Goal: Task Accomplishment & Management: Use online tool/utility

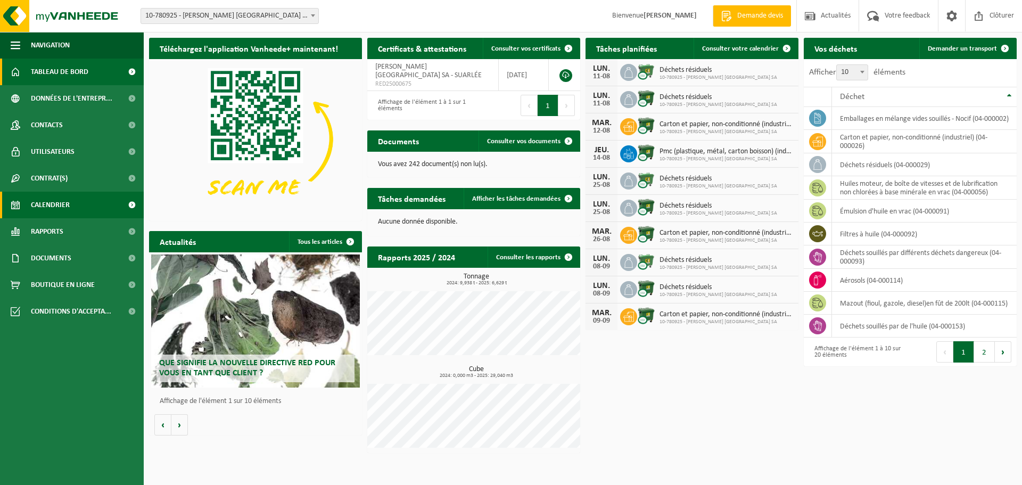
click at [51, 204] on span "Calendrier" at bounding box center [50, 205] width 39 height 27
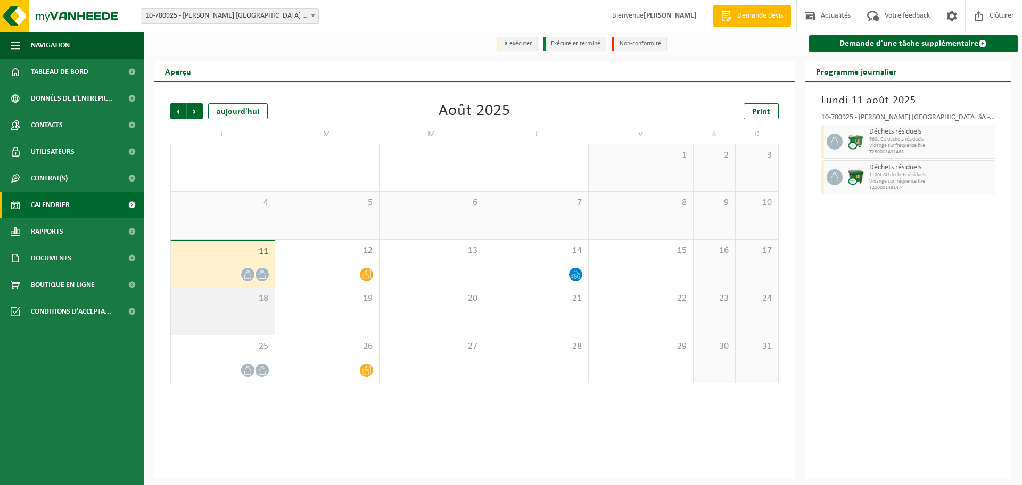
click at [233, 301] on span "18" at bounding box center [222, 299] width 93 height 12
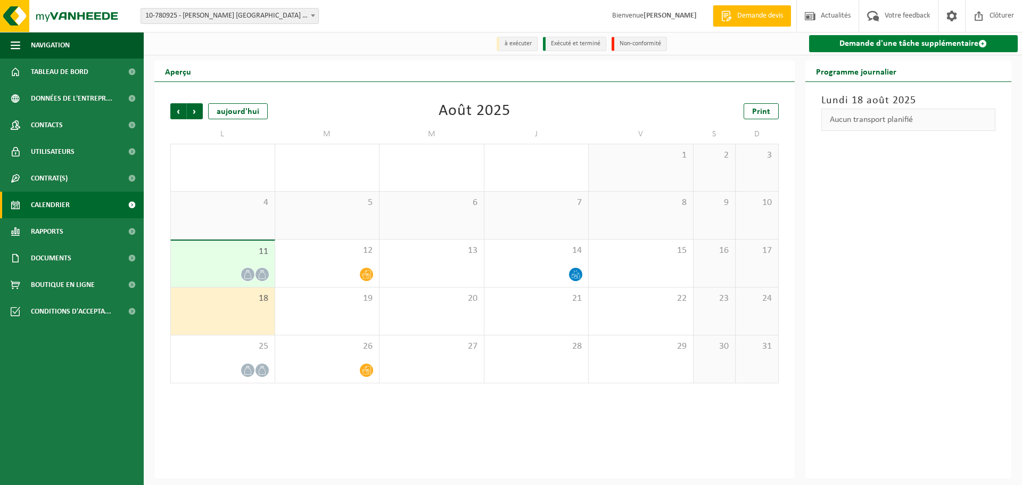
click at [907, 44] on link "Demande d'une tâche supplémentaire" at bounding box center [913, 43] width 209 height 17
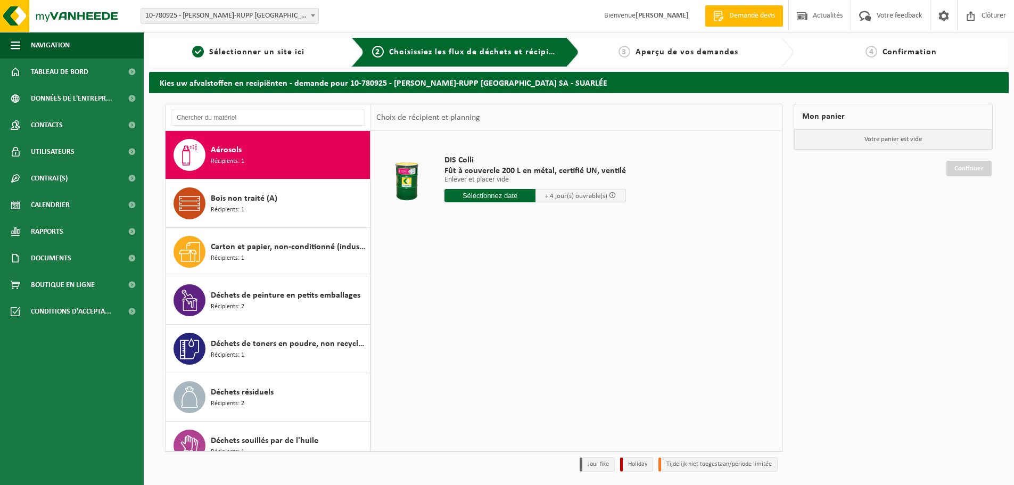
click at [290, 159] on div "Aérosols Récipients: 1" at bounding box center [289, 155] width 156 height 32
click at [499, 201] on input "text" at bounding box center [489, 195] width 91 height 13
click at [501, 195] on input "text" at bounding box center [489, 195] width 91 height 13
click at [498, 199] on input "text" at bounding box center [489, 195] width 91 height 13
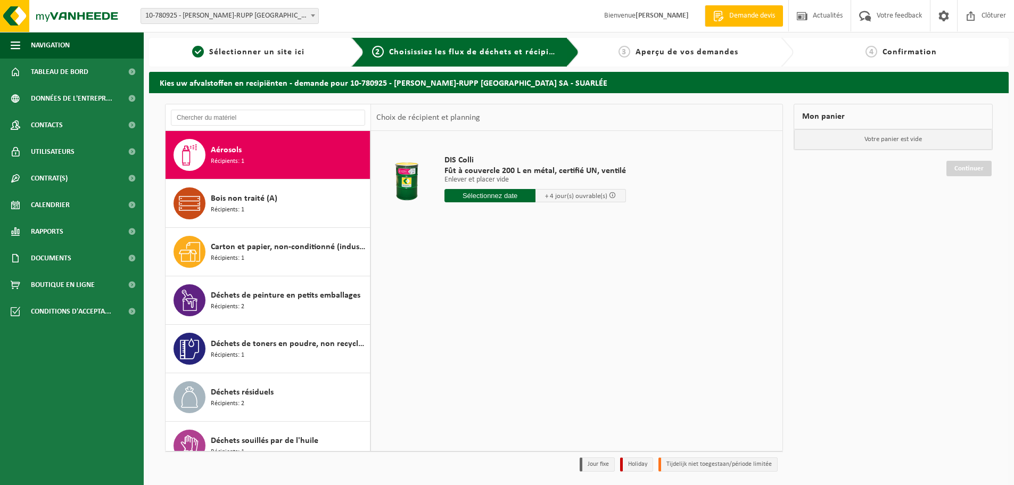
scroll to position [35, 0]
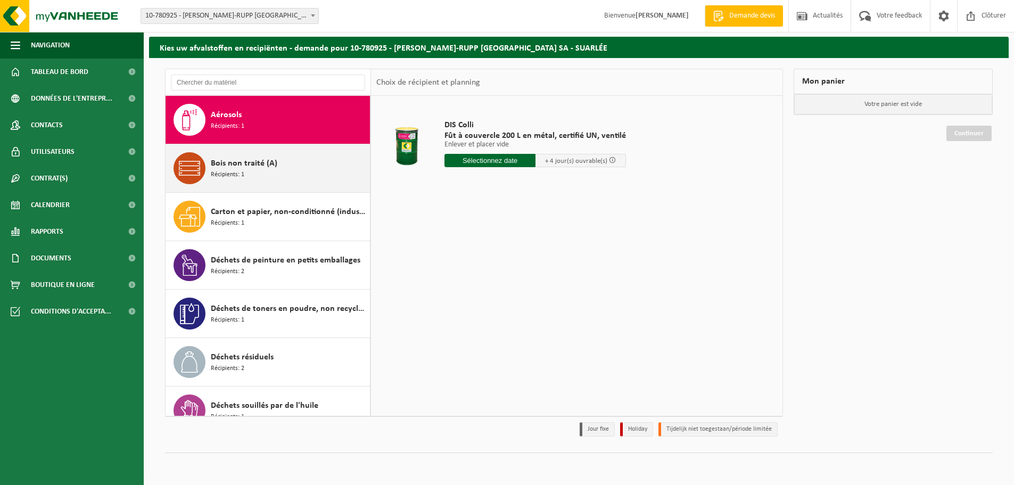
click at [279, 151] on div "Bois non traité (A) Récipients: 1" at bounding box center [268, 168] width 205 height 48
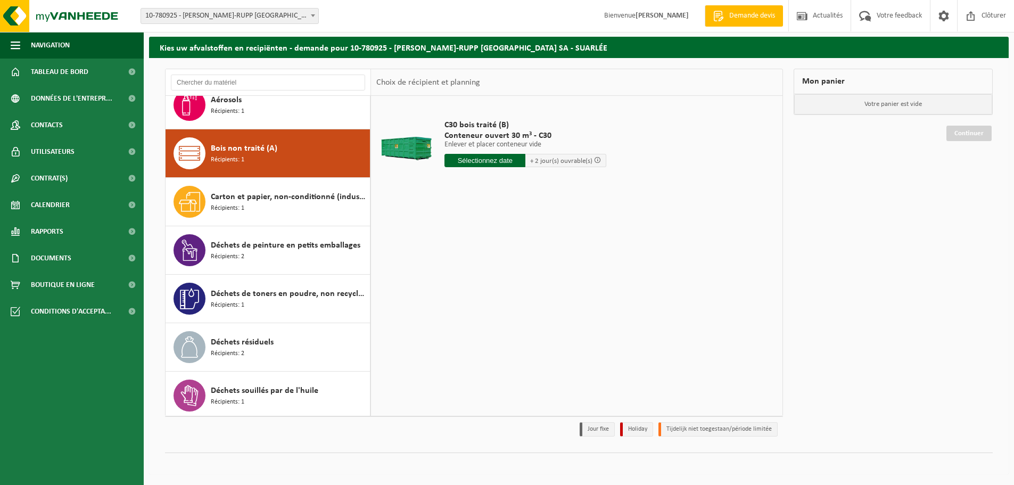
scroll to position [0, 0]
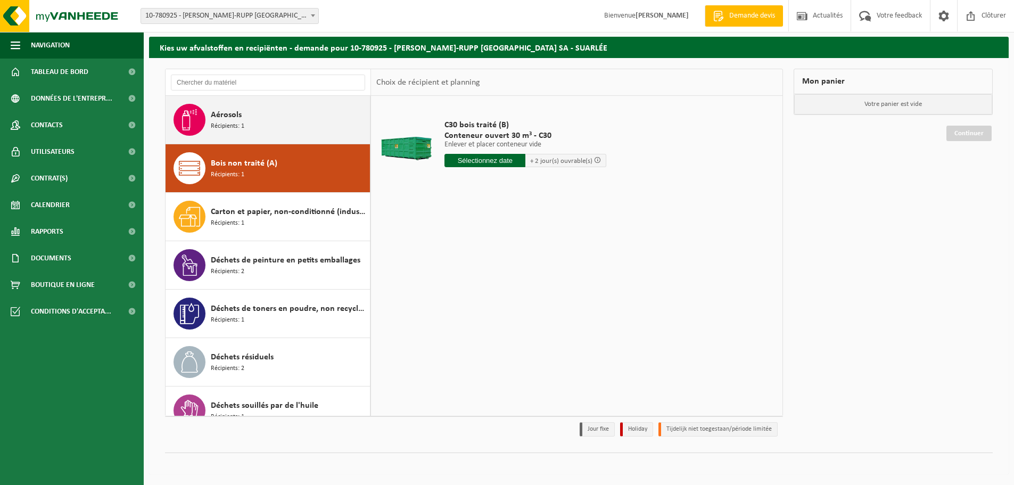
click at [270, 127] on div "Aérosols Récipients: 1" at bounding box center [289, 120] width 156 height 32
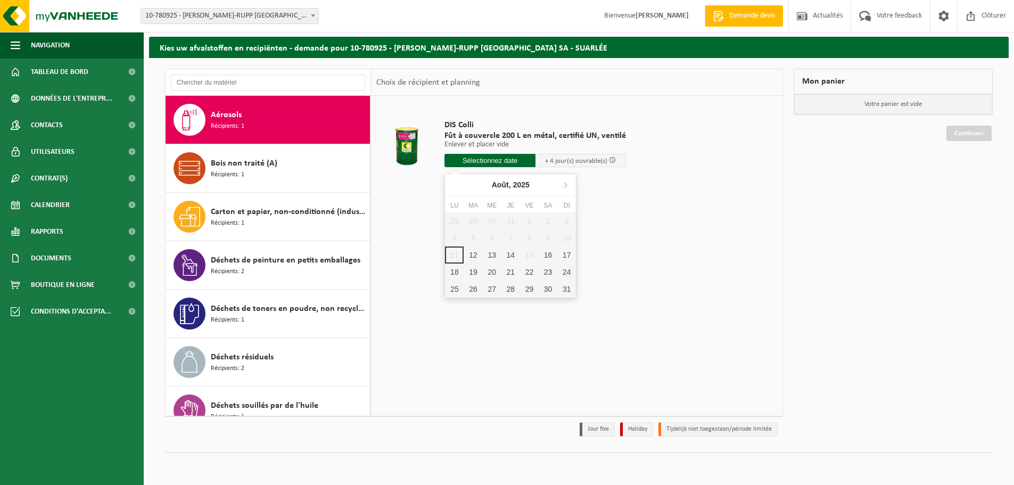
click at [486, 164] on input "text" at bounding box center [489, 160] width 91 height 13
click at [468, 251] on div "12" at bounding box center [473, 254] width 19 height 17
type input "à partir de 2025-08-12"
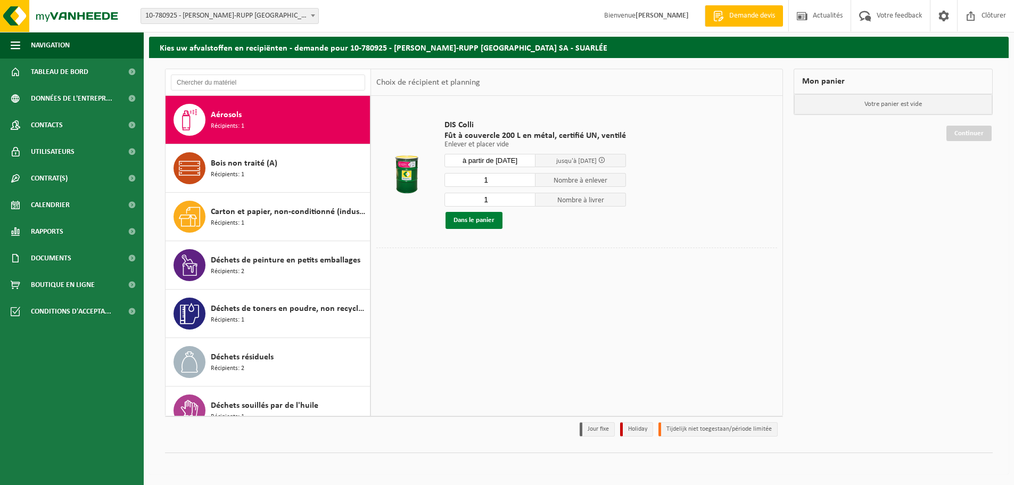
click at [478, 218] on button "Dans le panier" at bounding box center [473, 220] width 57 height 17
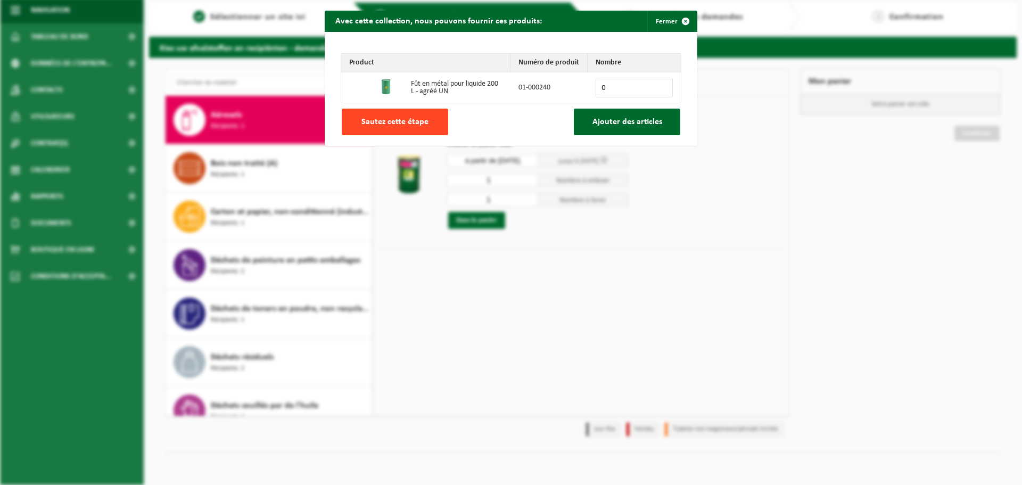
click at [393, 120] on span "Sautez cette étape" at bounding box center [394, 122] width 67 height 9
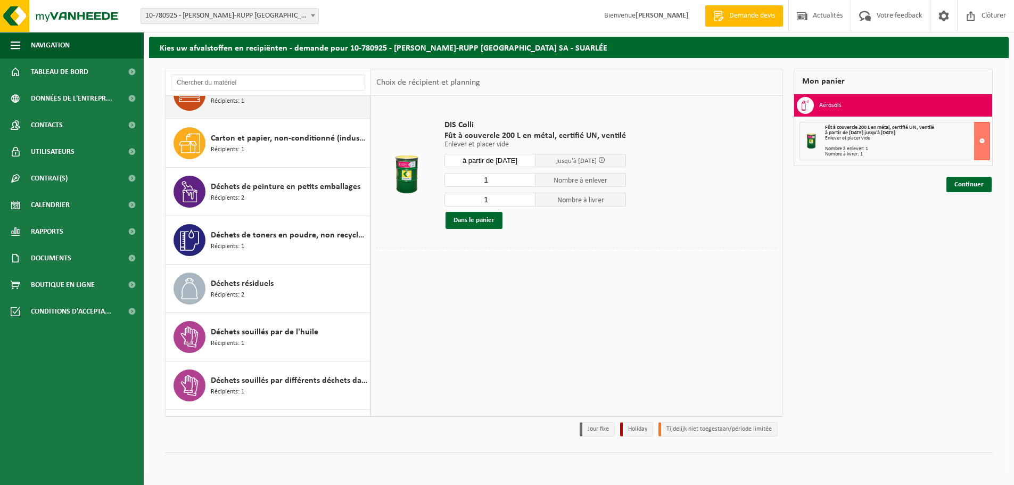
scroll to position [106, 0]
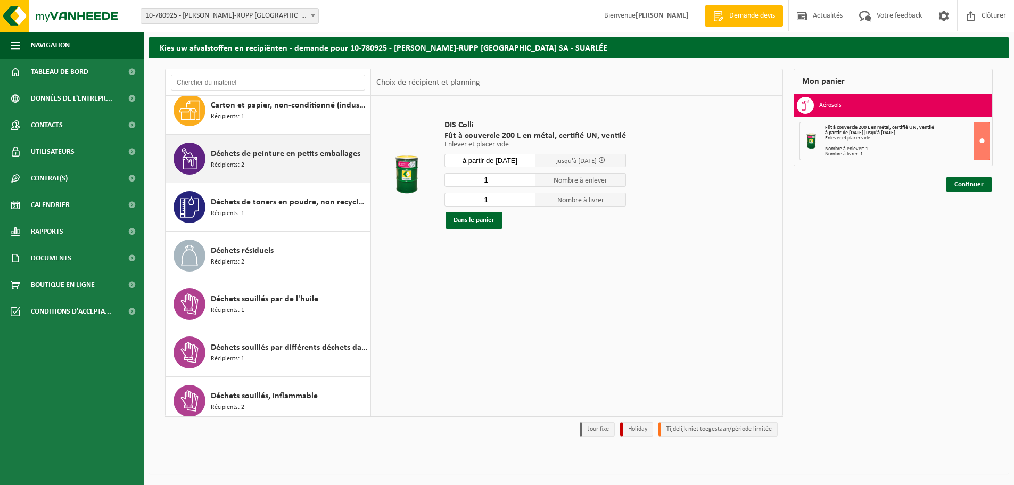
click at [283, 166] on div "Déchets de peinture en petits emballages Récipients: 2" at bounding box center [289, 159] width 156 height 32
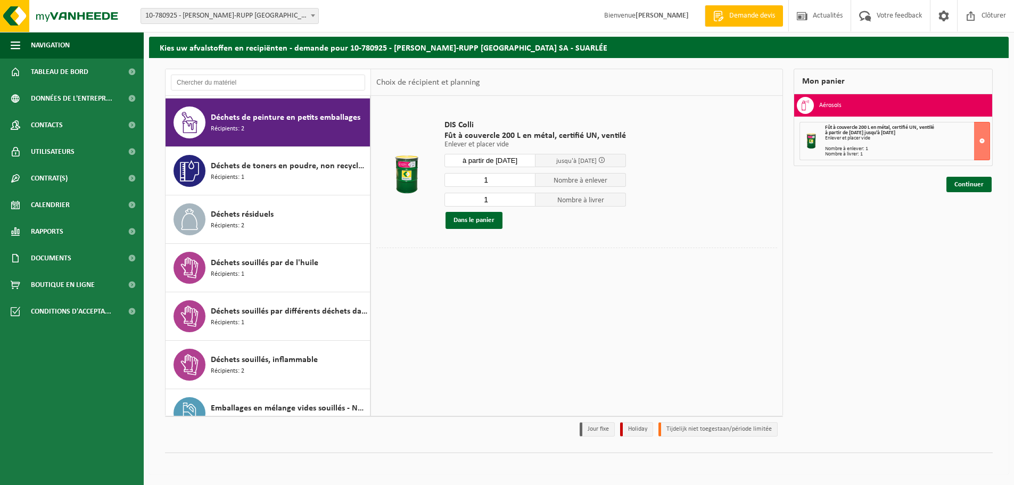
scroll to position [145, 0]
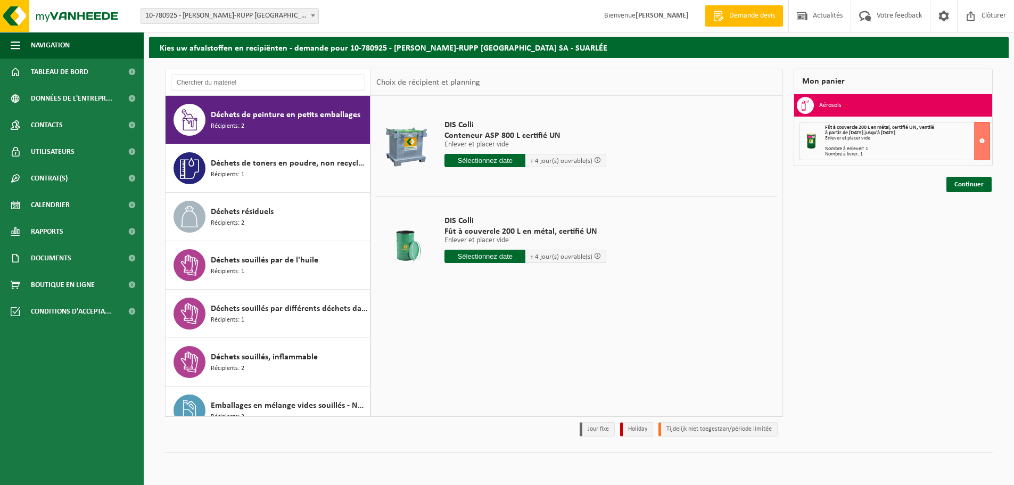
click at [488, 164] on input "text" at bounding box center [484, 160] width 81 height 13
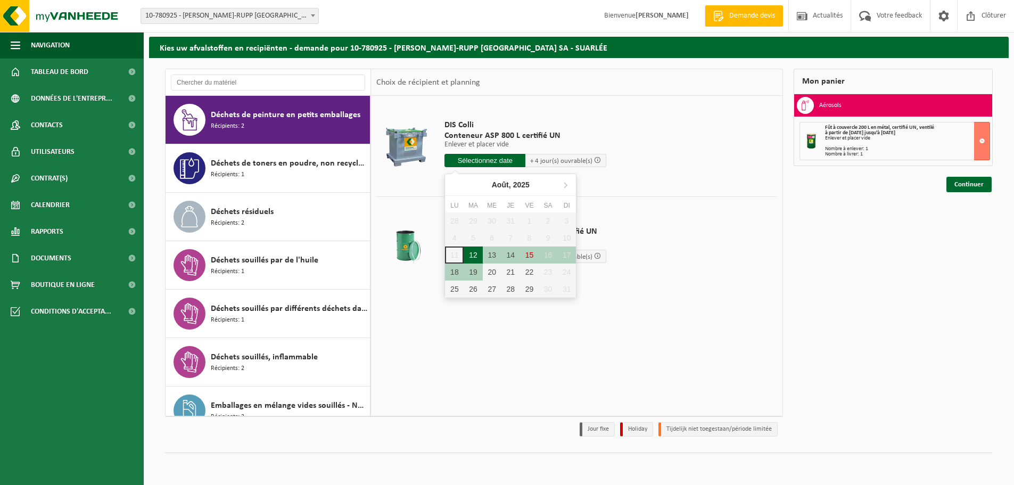
click at [474, 254] on div "12" at bounding box center [473, 254] width 19 height 17
type input "à partir de 2025-08-12"
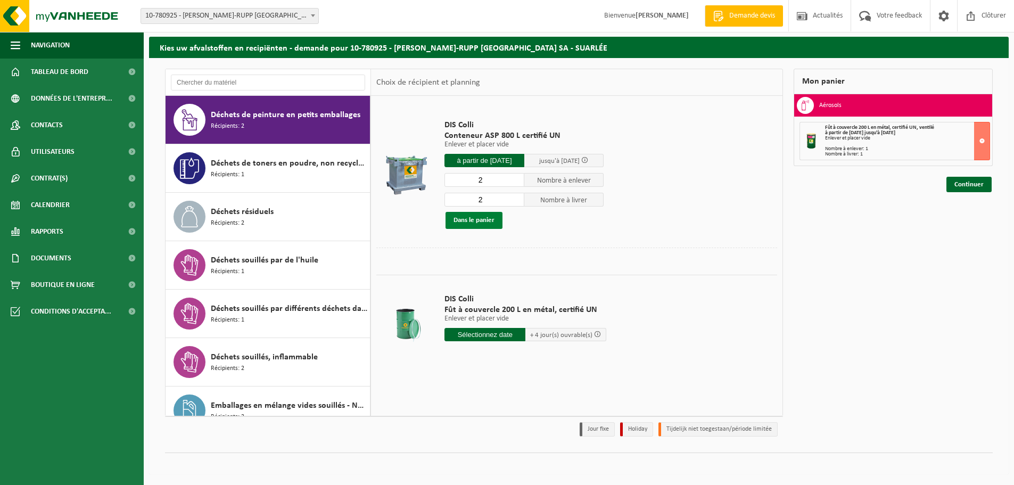
click at [479, 217] on button "Dans le panier" at bounding box center [473, 220] width 57 height 17
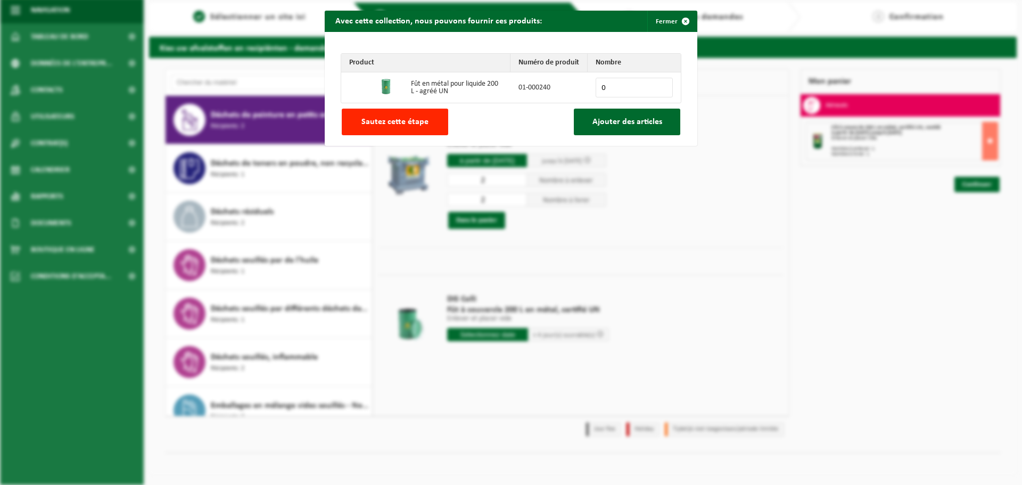
click at [393, 108] on div "Product Numéro de produit Nombre Fût en métal pour liquide 200 L - agréé UN 01-…" at bounding box center [511, 89] width 373 height 114
click at [393, 119] on span "Sautez cette étape" at bounding box center [394, 122] width 67 height 9
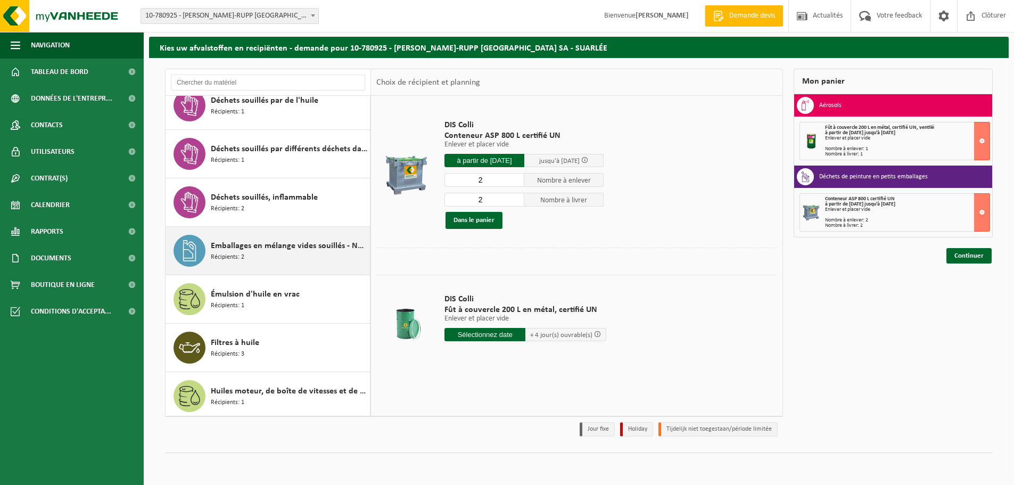
click at [277, 247] on span "Emballages en mélange vides souillés - Nocif" at bounding box center [289, 246] width 156 height 13
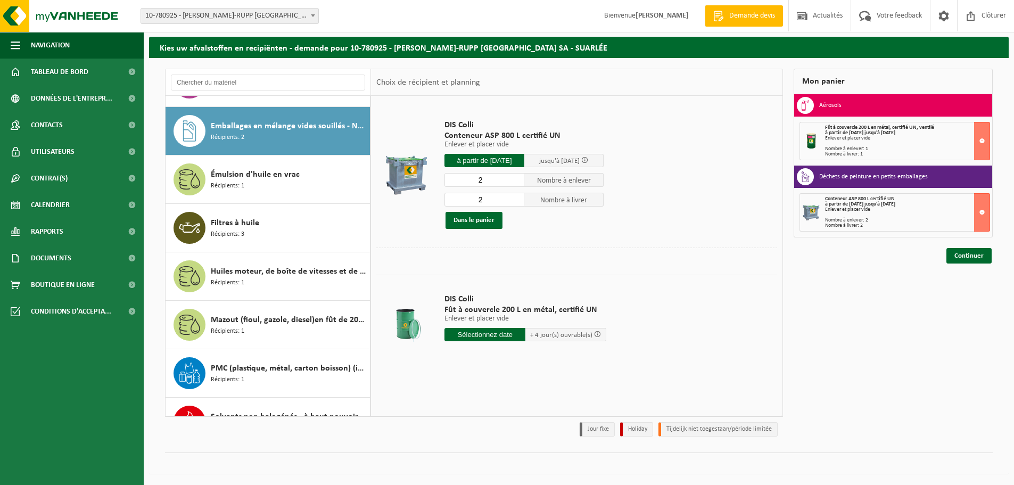
scroll to position [436, 0]
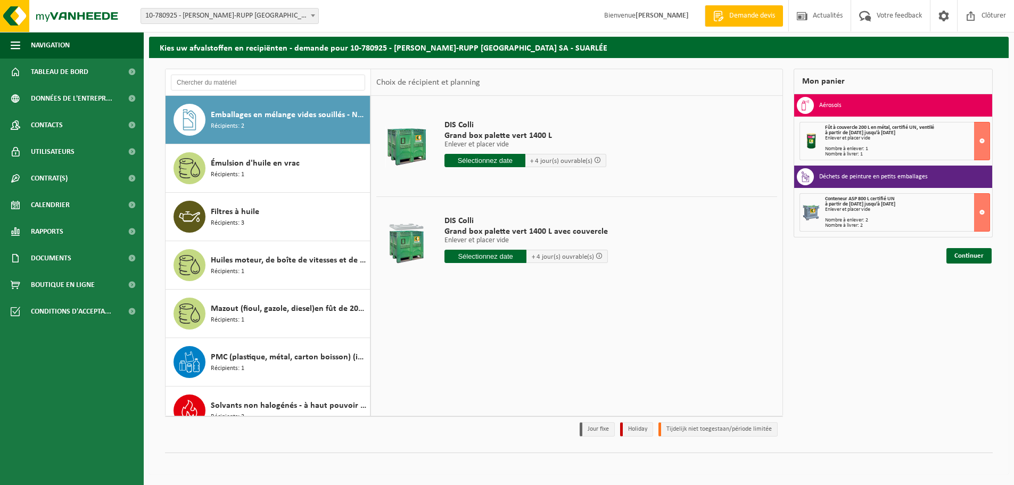
click at [484, 259] on input "text" at bounding box center [485, 256] width 82 height 13
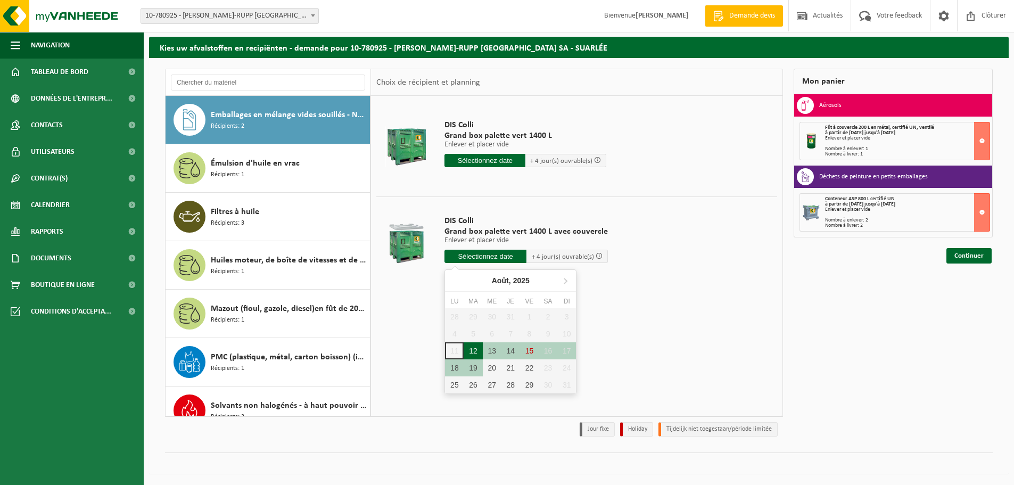
click at [475, 353] on div "12" at bounding box center [473, 350] width 19 height 17
type input "à partir de 2025-08-12"
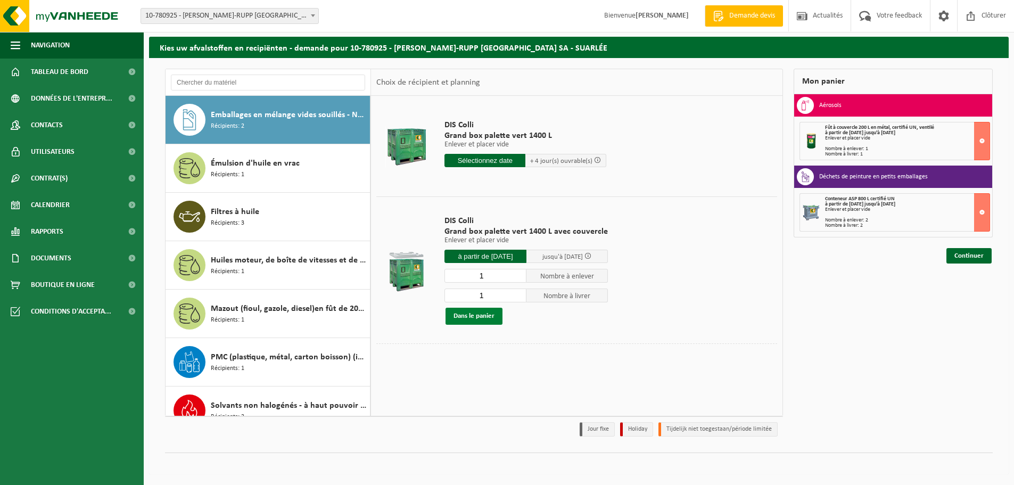
click at [481, 313] on button "Dans le panier" at bounding box center [473, 316] width 57 height 17
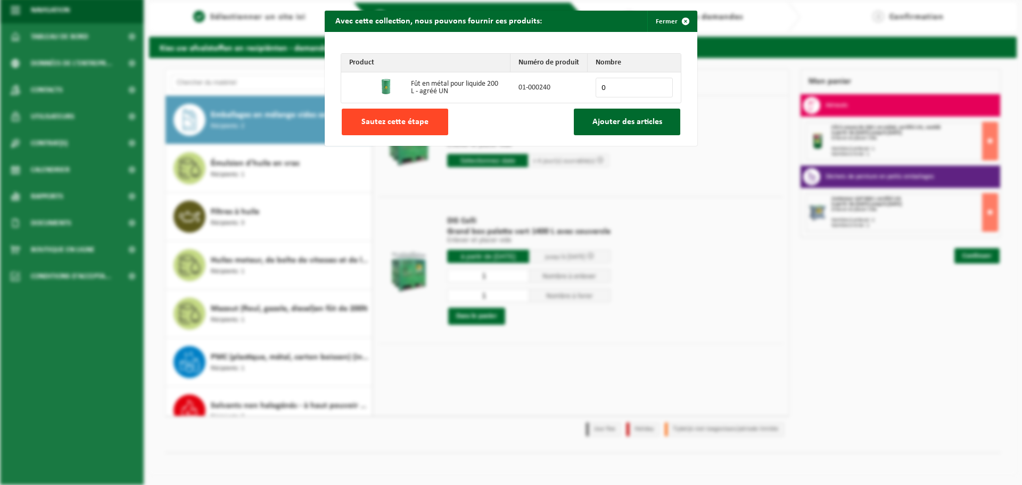
click at [385, 126] on span "Sautez cette étape" at bounding box center [394, 122] width 67 height 9
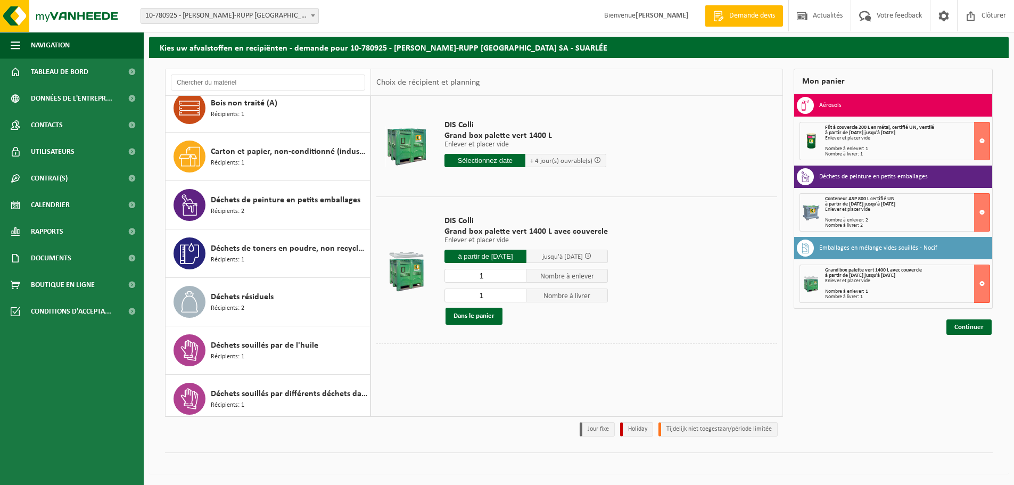
scroll to position [0, 0]
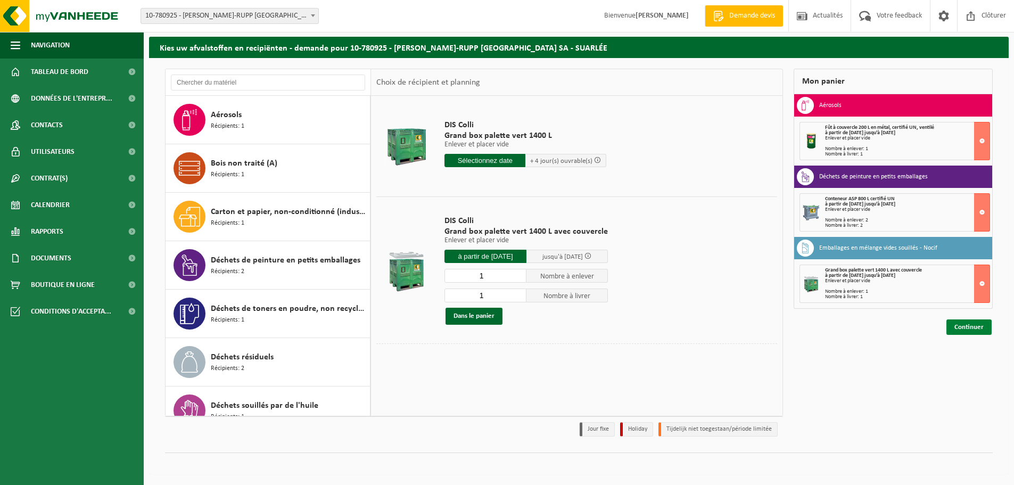
click at [966, 326] on link "Continuer" at bounding box center [968, 326] width 45 height 15
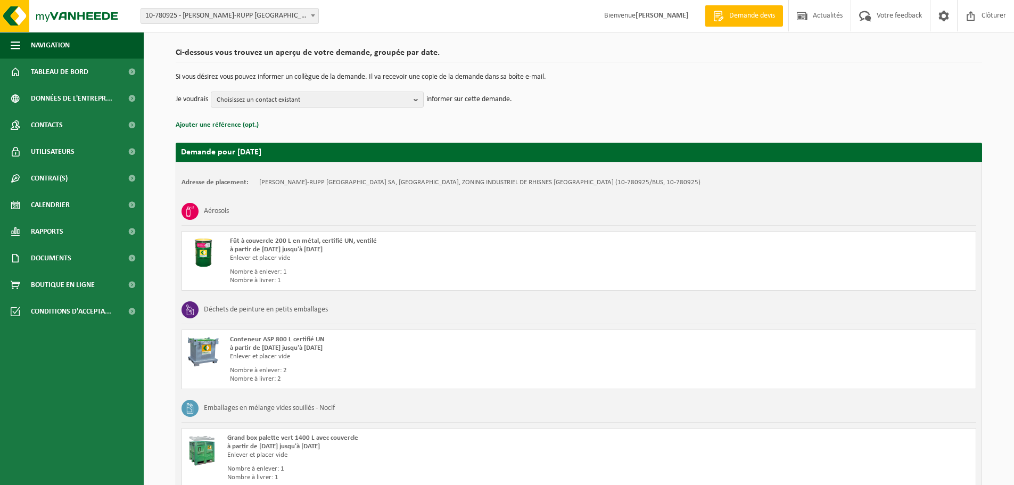
scroll to position [172, 0]
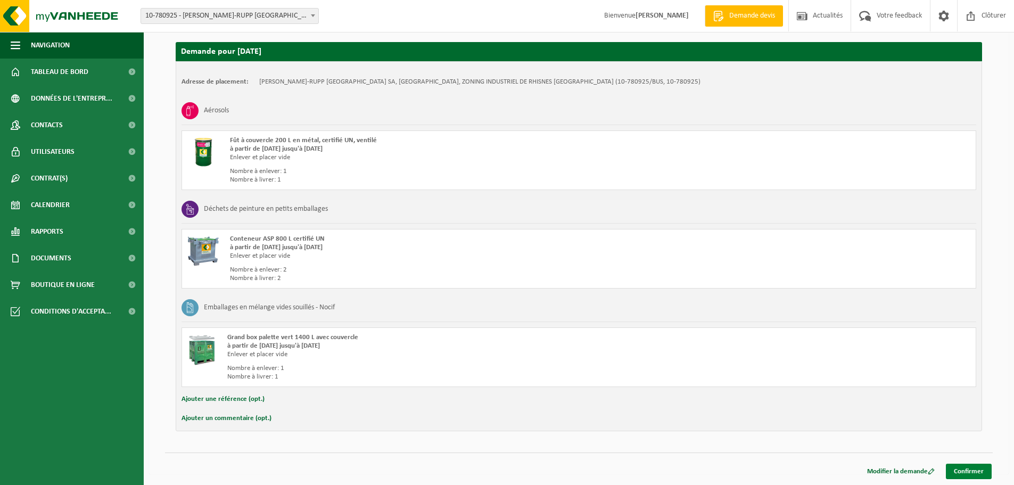
click at [968, 473] on link "Confirmer" at bounding box center [969, 471] width 46 height 15
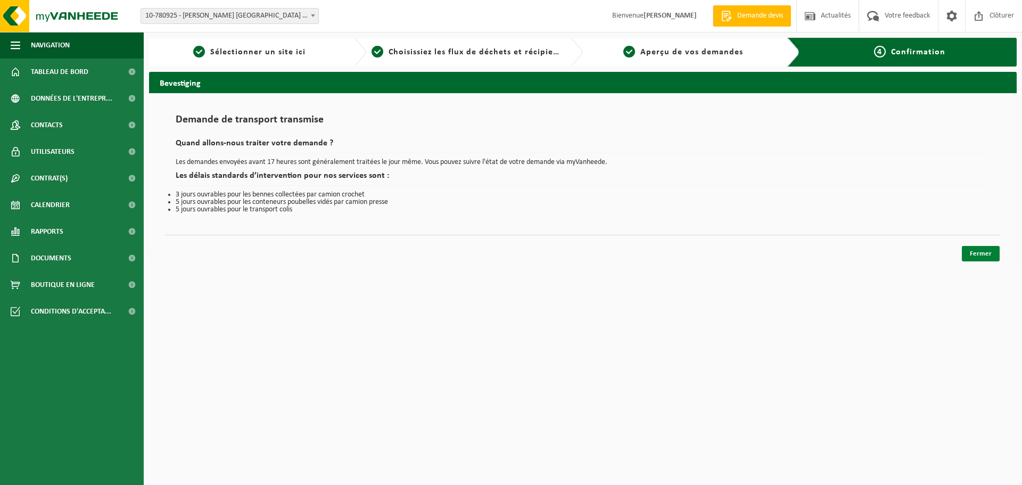
click at [984, 253] on link "Fermer" at bounding box center [981, 253] width 38 height 15
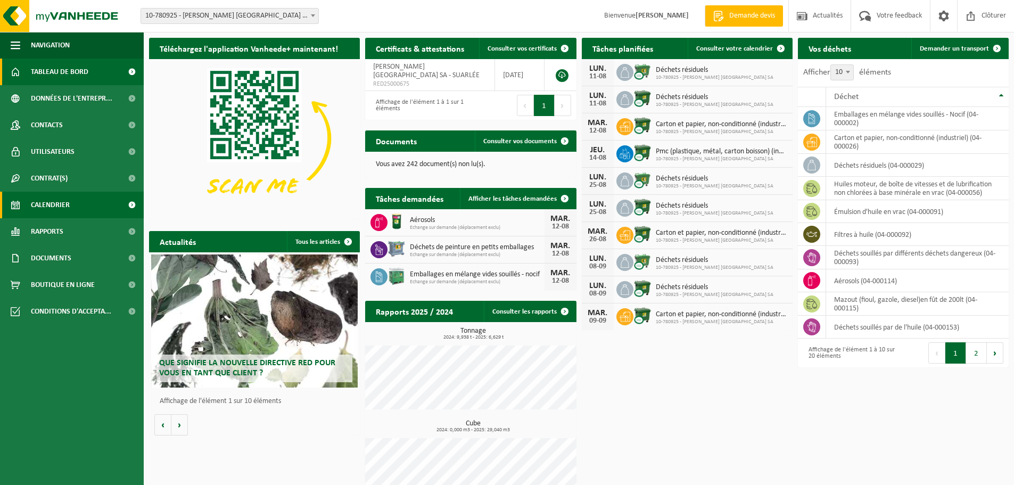
click at [42, 203] on span "Calendrier" at bounding box center [50, 205] width 39 height 27
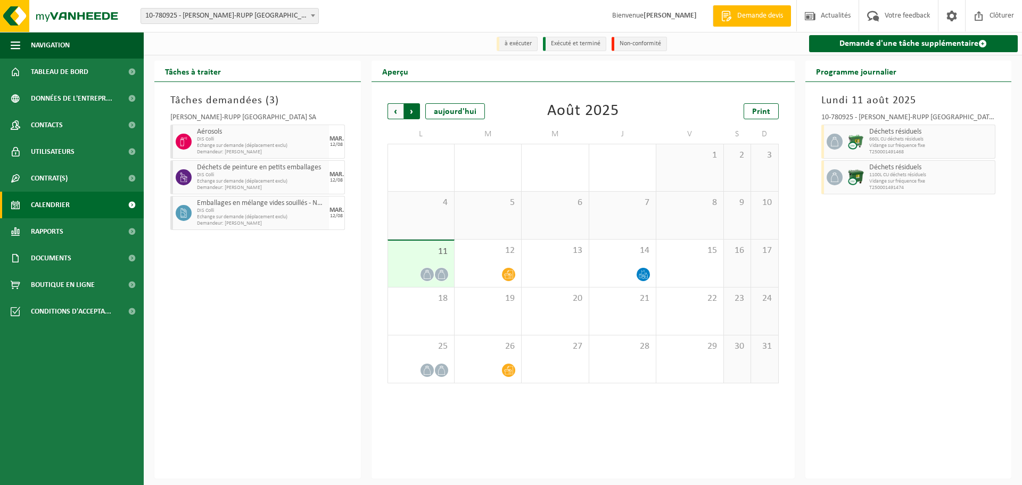
click at [394, 113] on span "Précédent" at bounding box center [395, 111] width 16 height 16
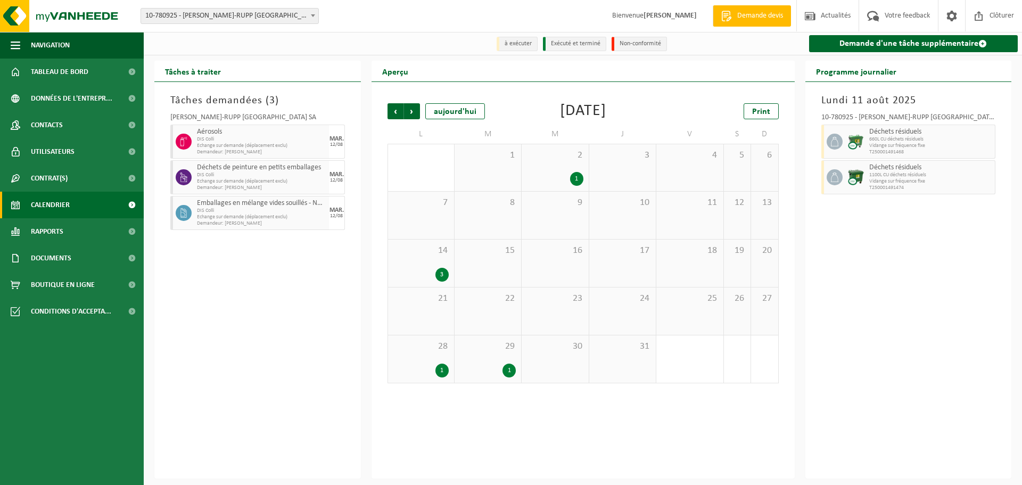
click at [433, 247] on span "14" at bounding box center [420, 251] width 55 height 12
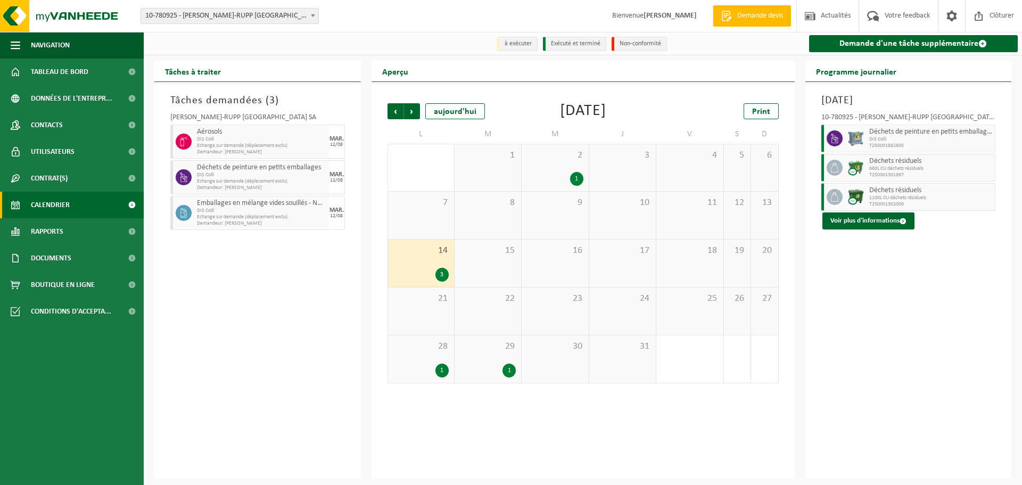
click at [414, 344] on span "28" at bounding box center [420, 347] width 55 height 12
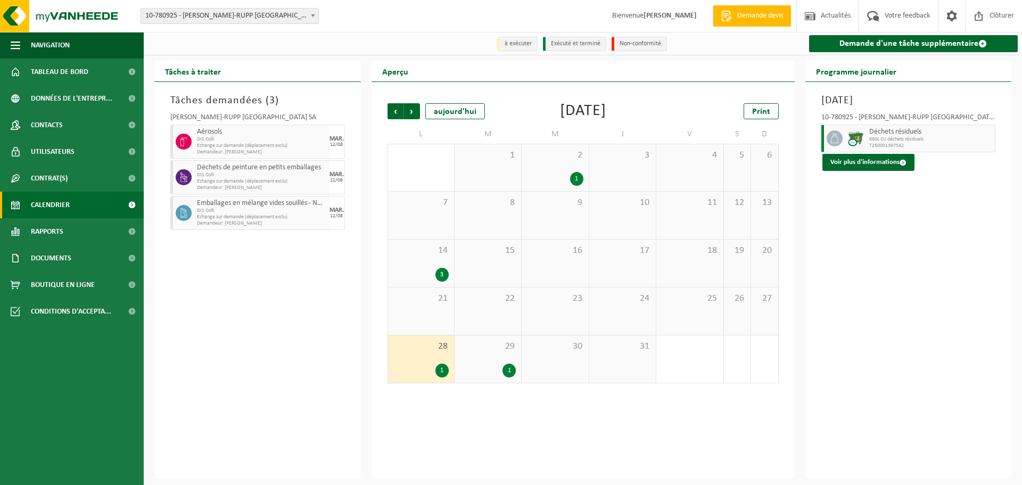
click at [493, 352] on span "29" at bounding box center [488, 347] width 56 height 12
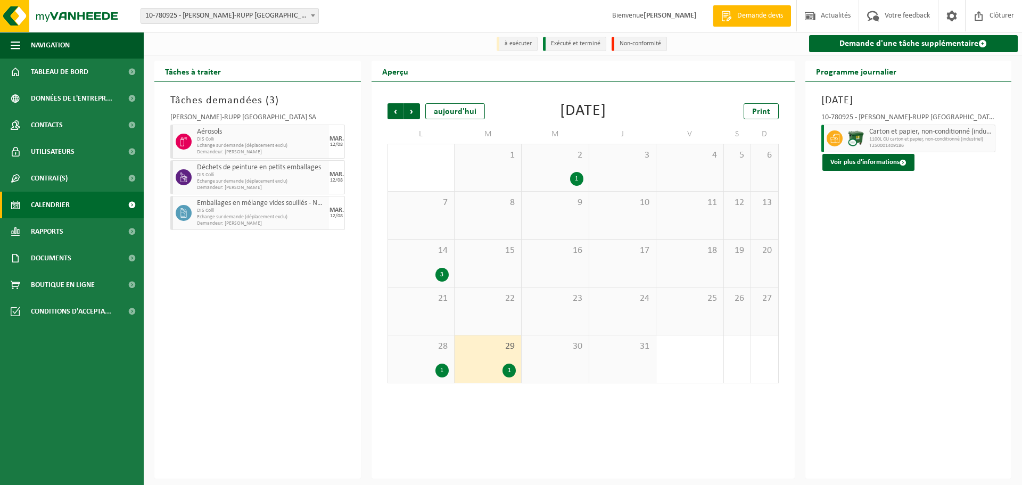
click at [556, 171] on div "2 1" at bounding box center [555, 167] width 67 height 47
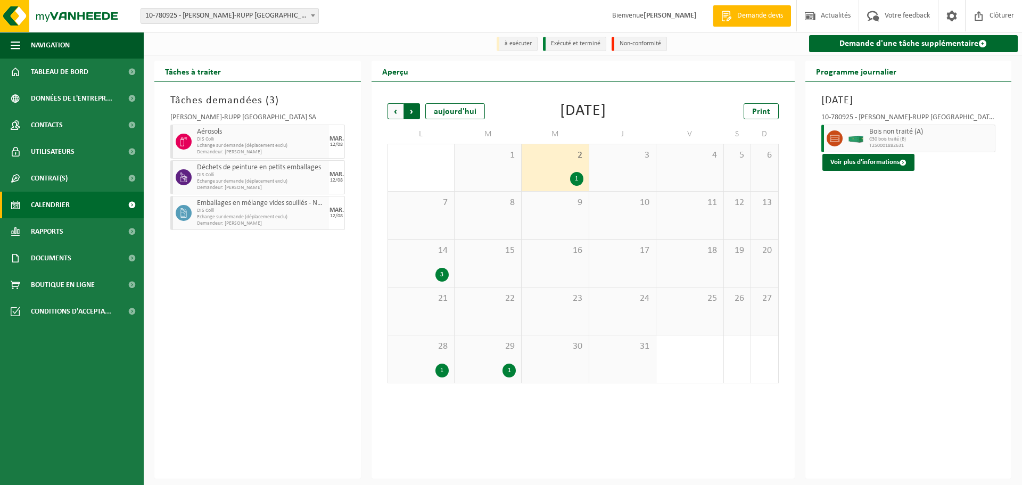
click at [396, 113] on span "Précédent" at bounding box center [395, 111] width 16 height 16
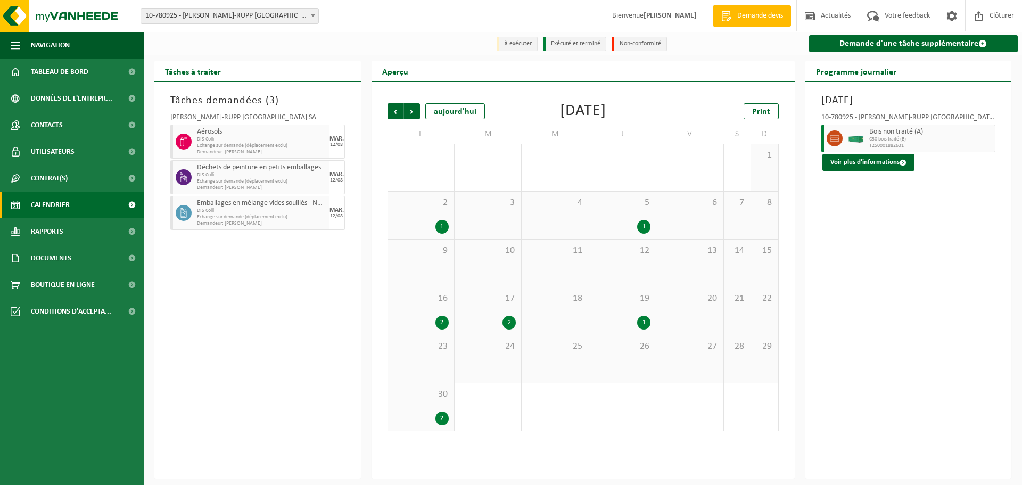
click at [425, 301] on span "16" at bounding box center [420, 299] width 55 height 12
click at [497, 308] on div "17 2" at bounding box center [488, 310] width 67 height 47
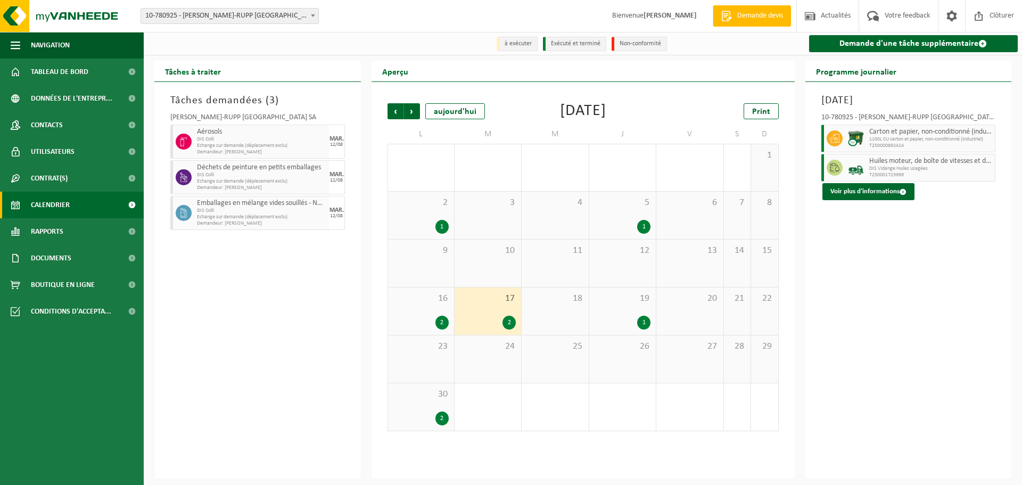
click at [626, 303] on span "19" at bounding box center [623, 299] width 56 height 12
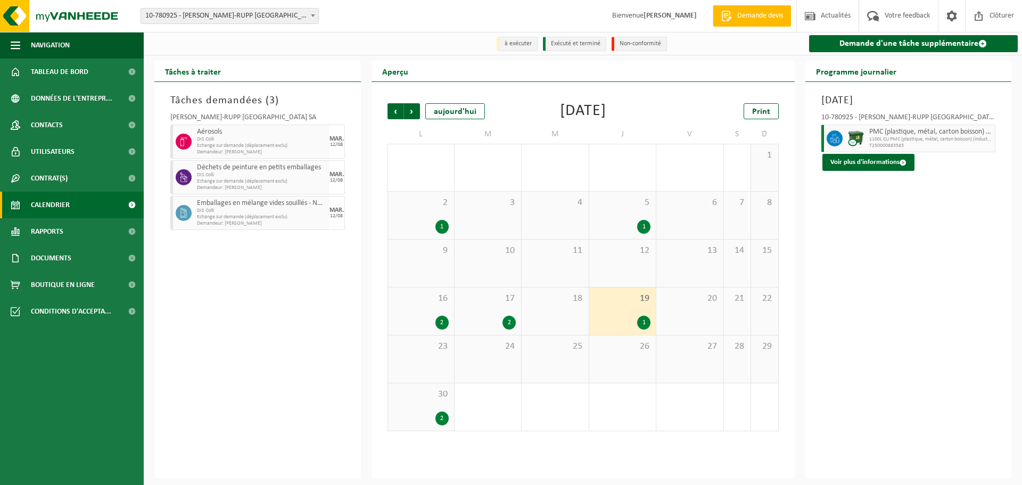
click at [617, 207] on span "5" at bounding box center [623, 203] width 56 height 12
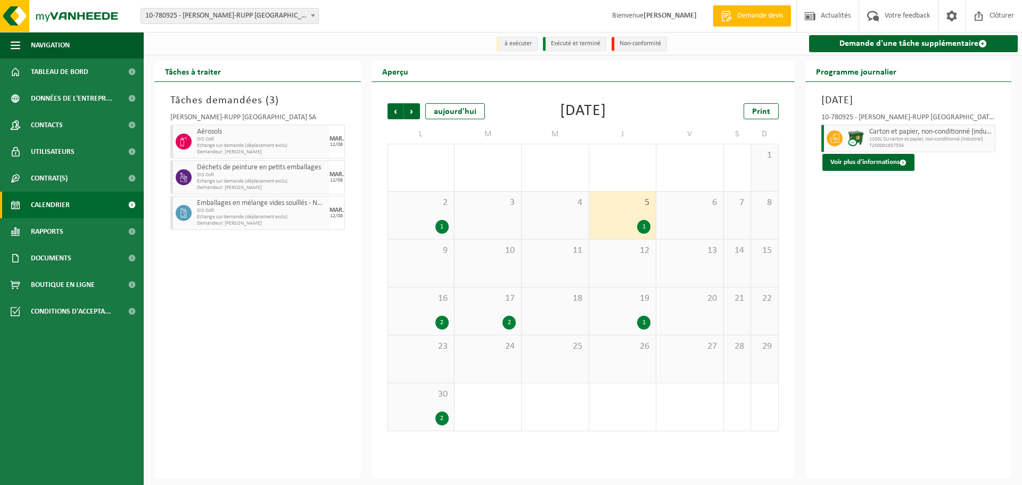
click at [411, 400] on span "30" at bounding box center [420, 395] width 55 height 12
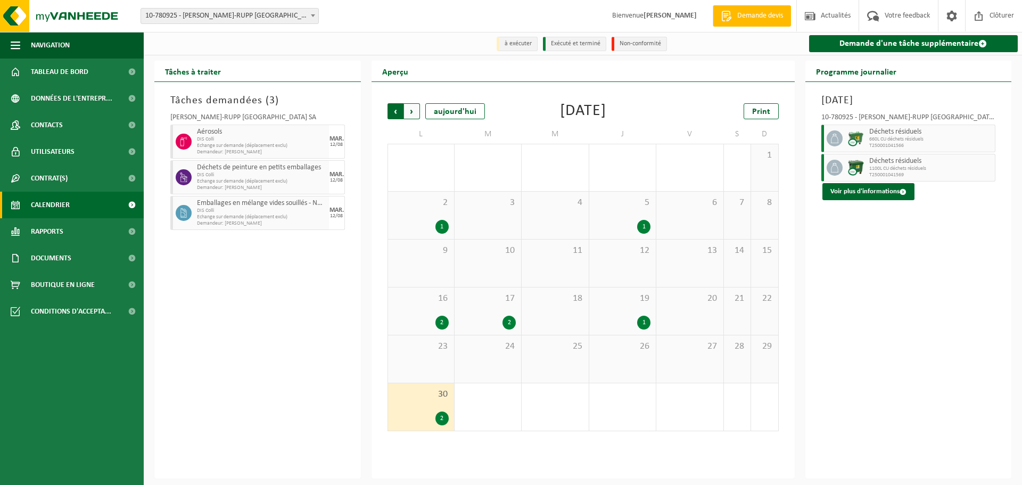
click at [415, 110] on span "Suivant" at bounding box center [412, 111] width 16 height 16
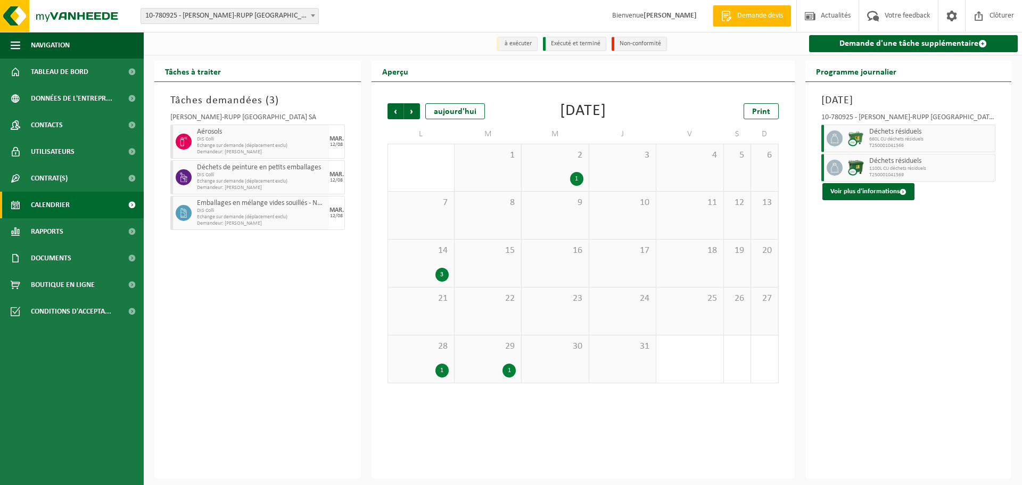
click at [415, 110] on span "Suivant" at bounding box center [412, 111] width 16 height 16
